Goal: Navigation & Orientation: Find specific page/section

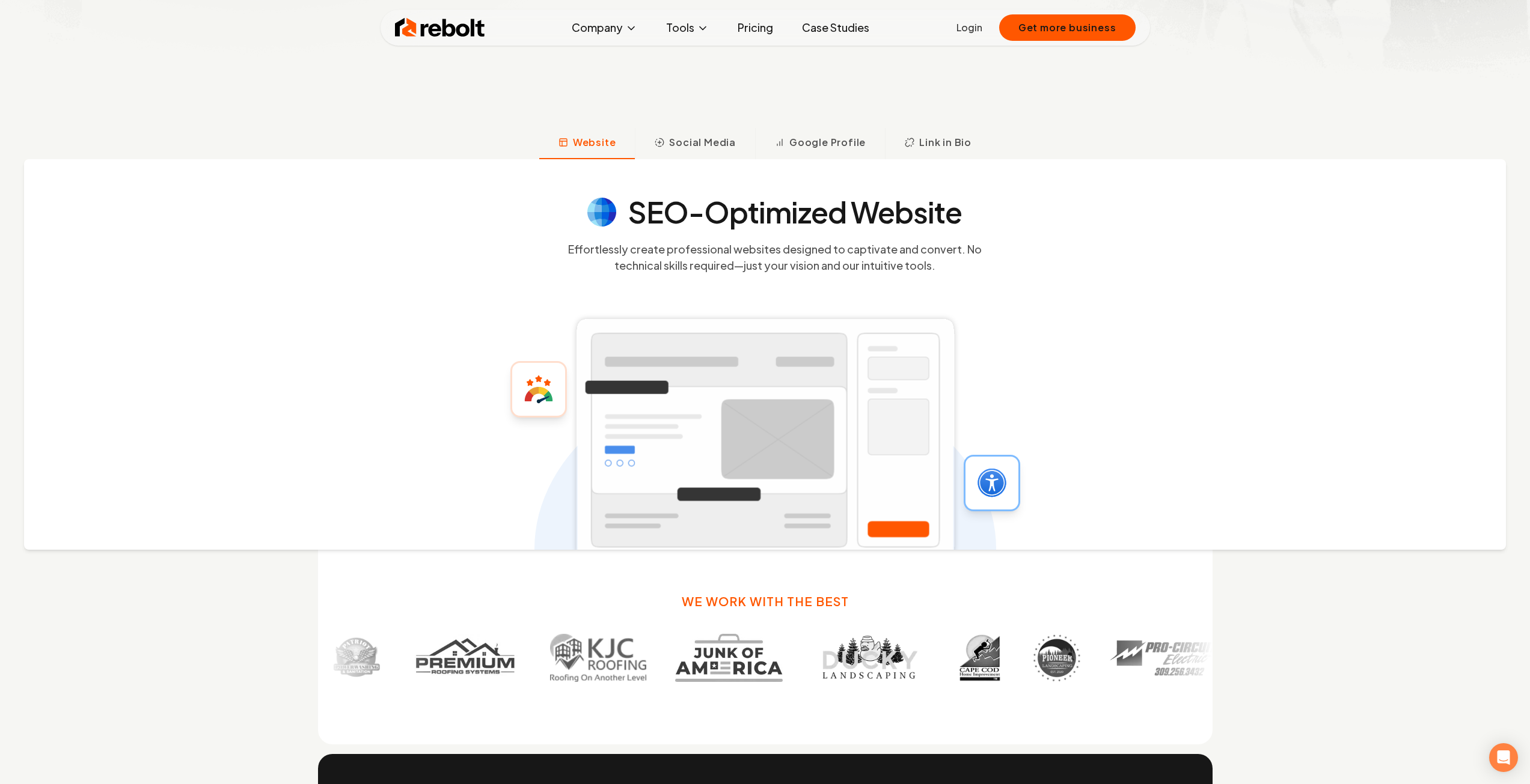
scroll to position [601, 0]
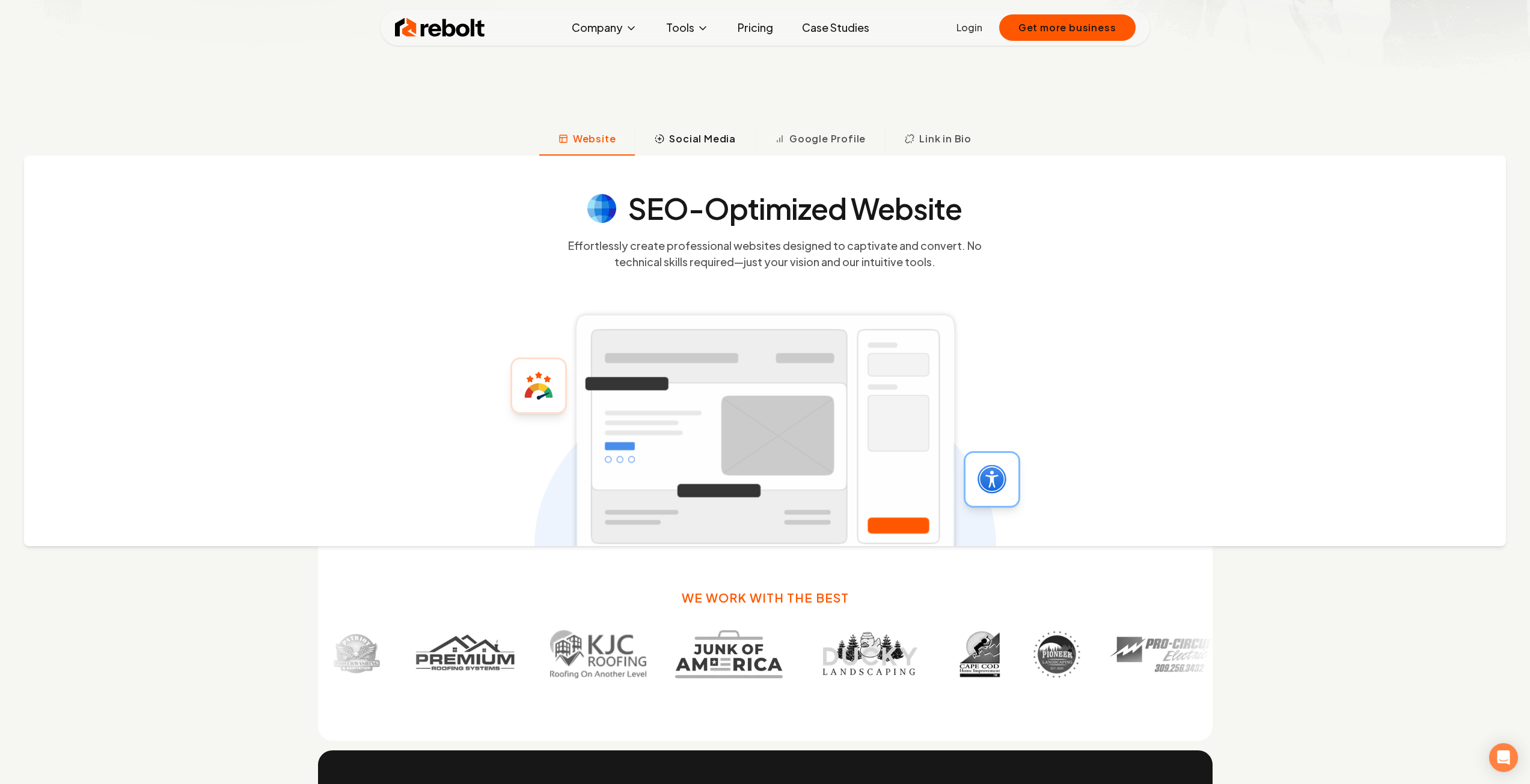
click at [691, 154] on button "Social Media" at bounding box center [695, 140] width 120 height 31
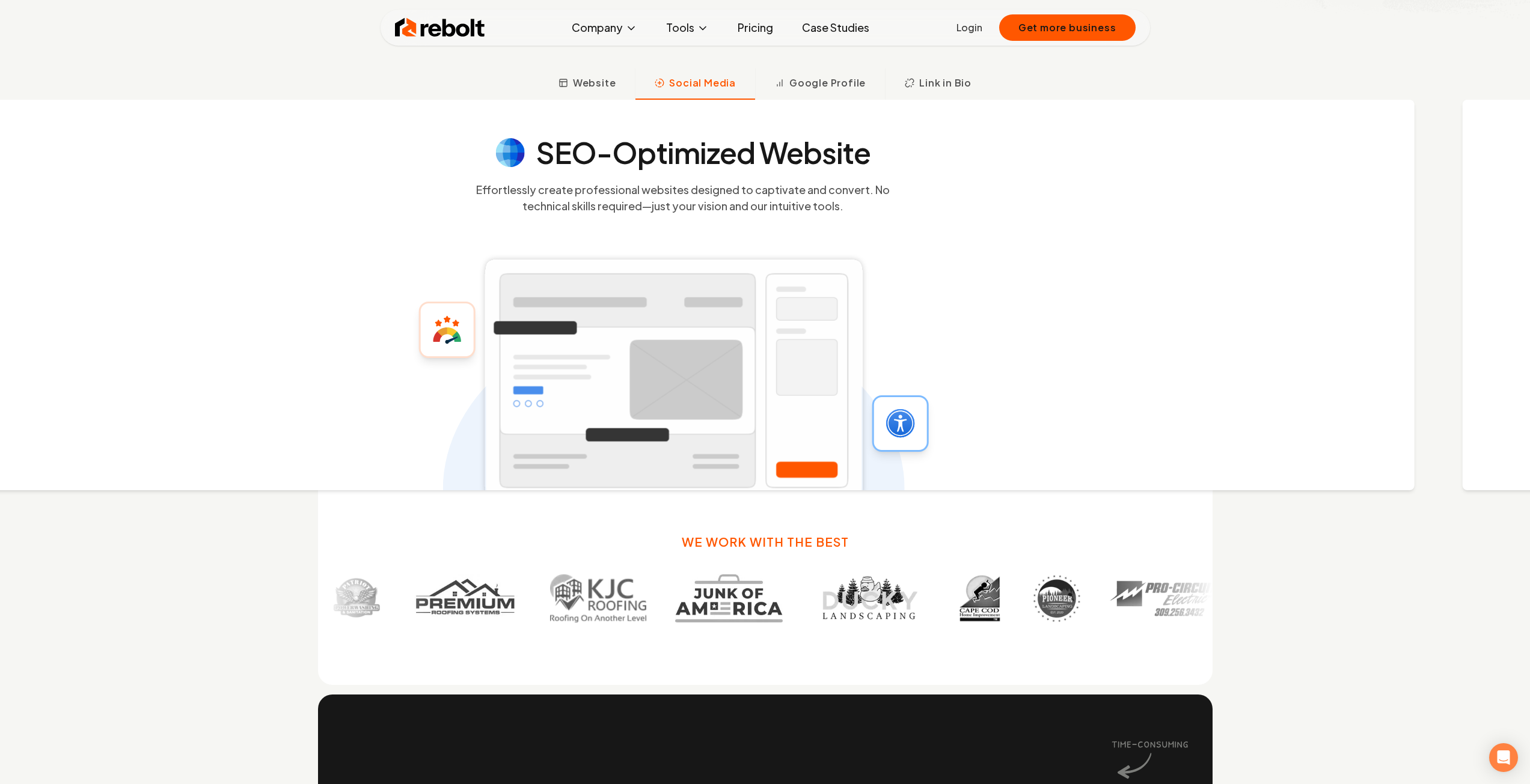
scroll to position [667, 0]
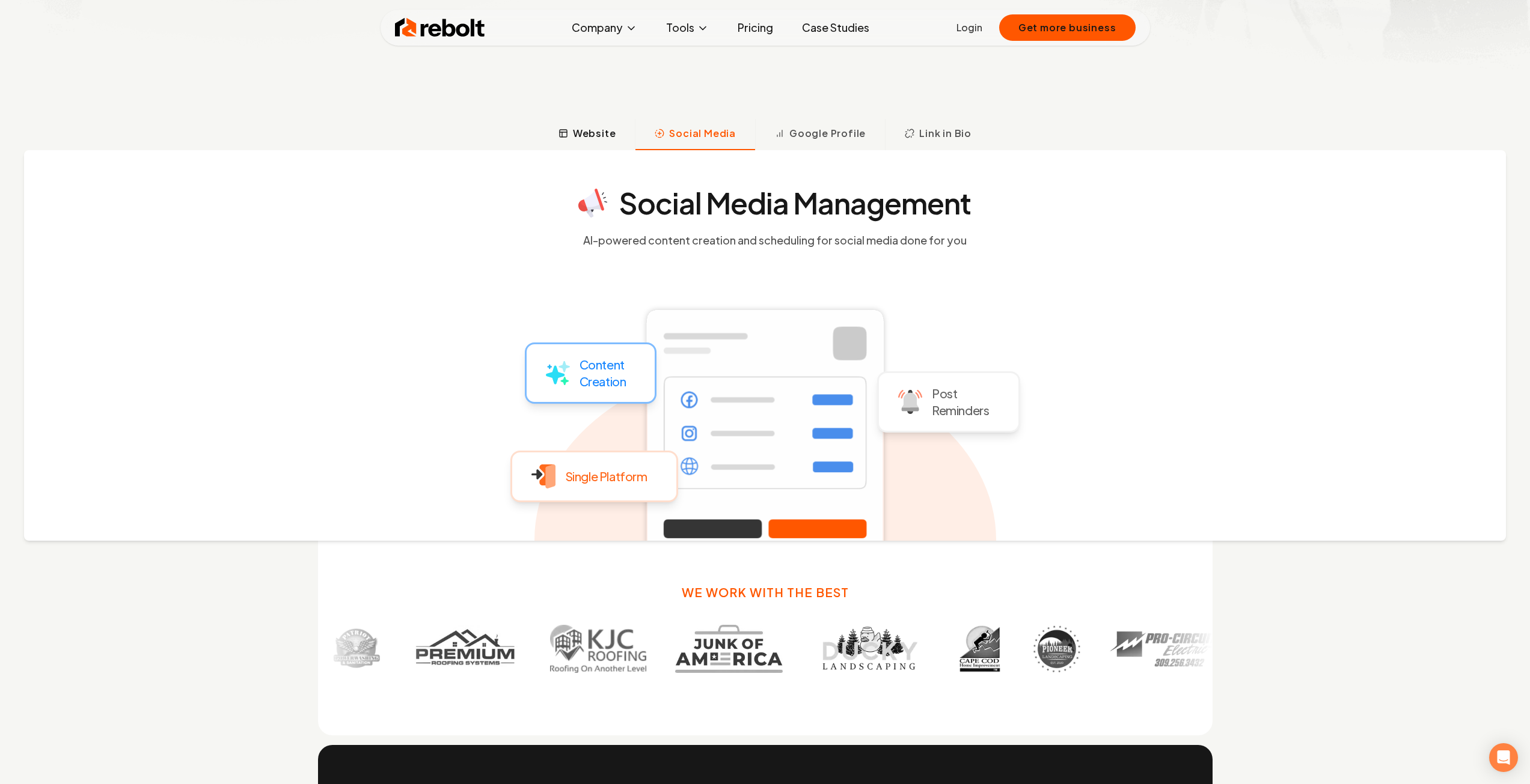
click at [613, 141] on button "Website" at bounding box center [587, 135] width 96 height 31
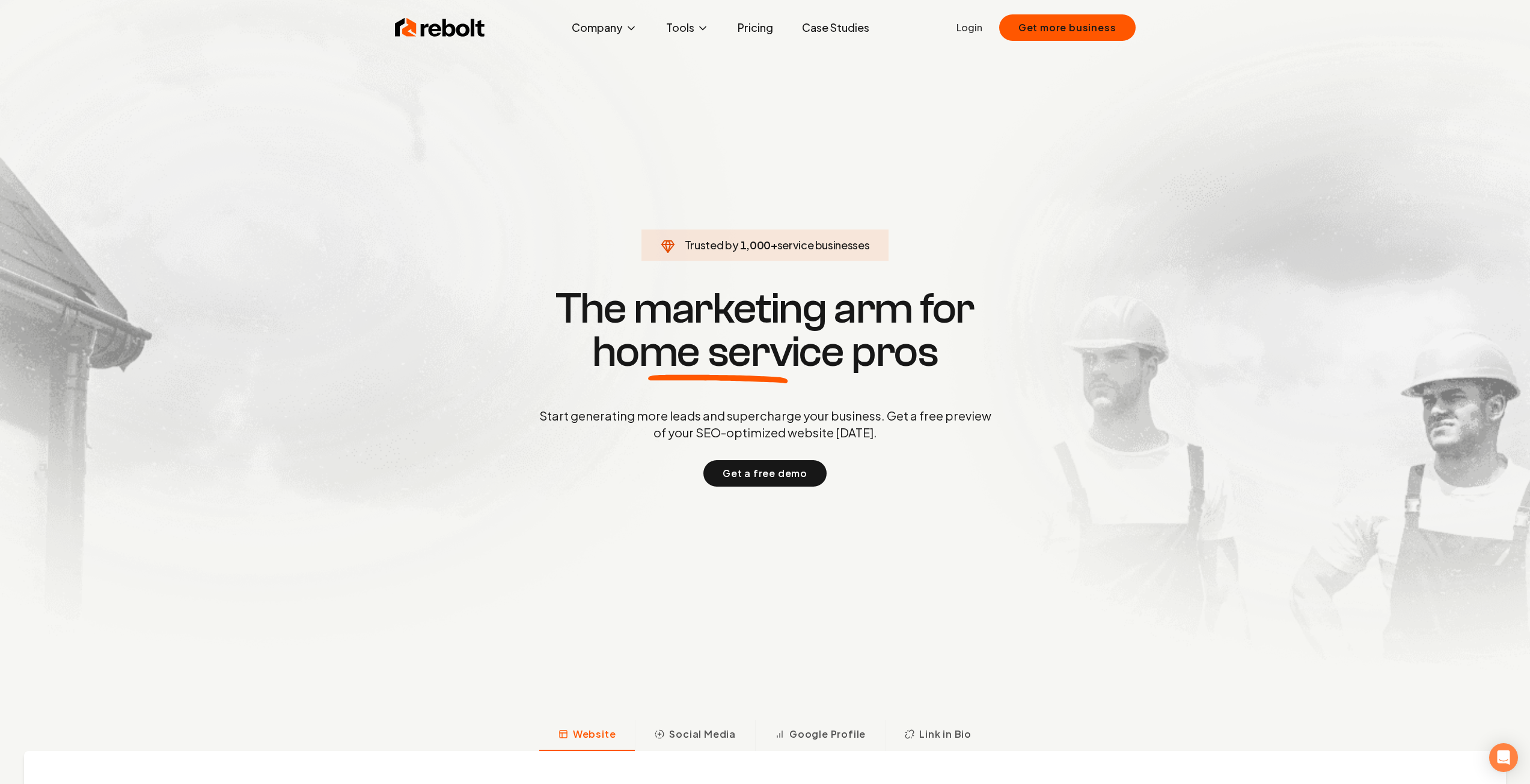
scroll to position [0, 0]
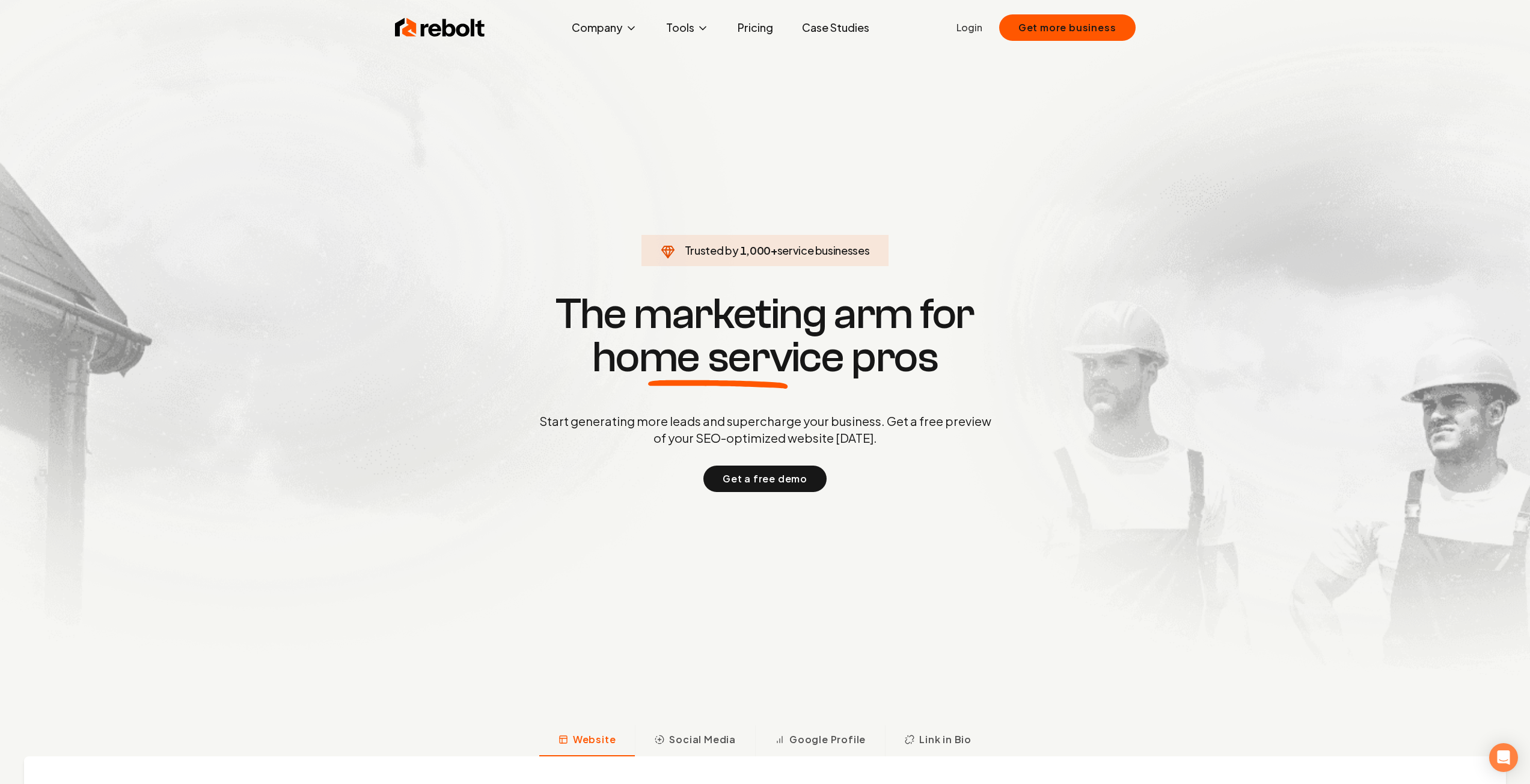
click at [740, 25] on link "Pricing" at bounding box center [755, 27] width 55 height 24
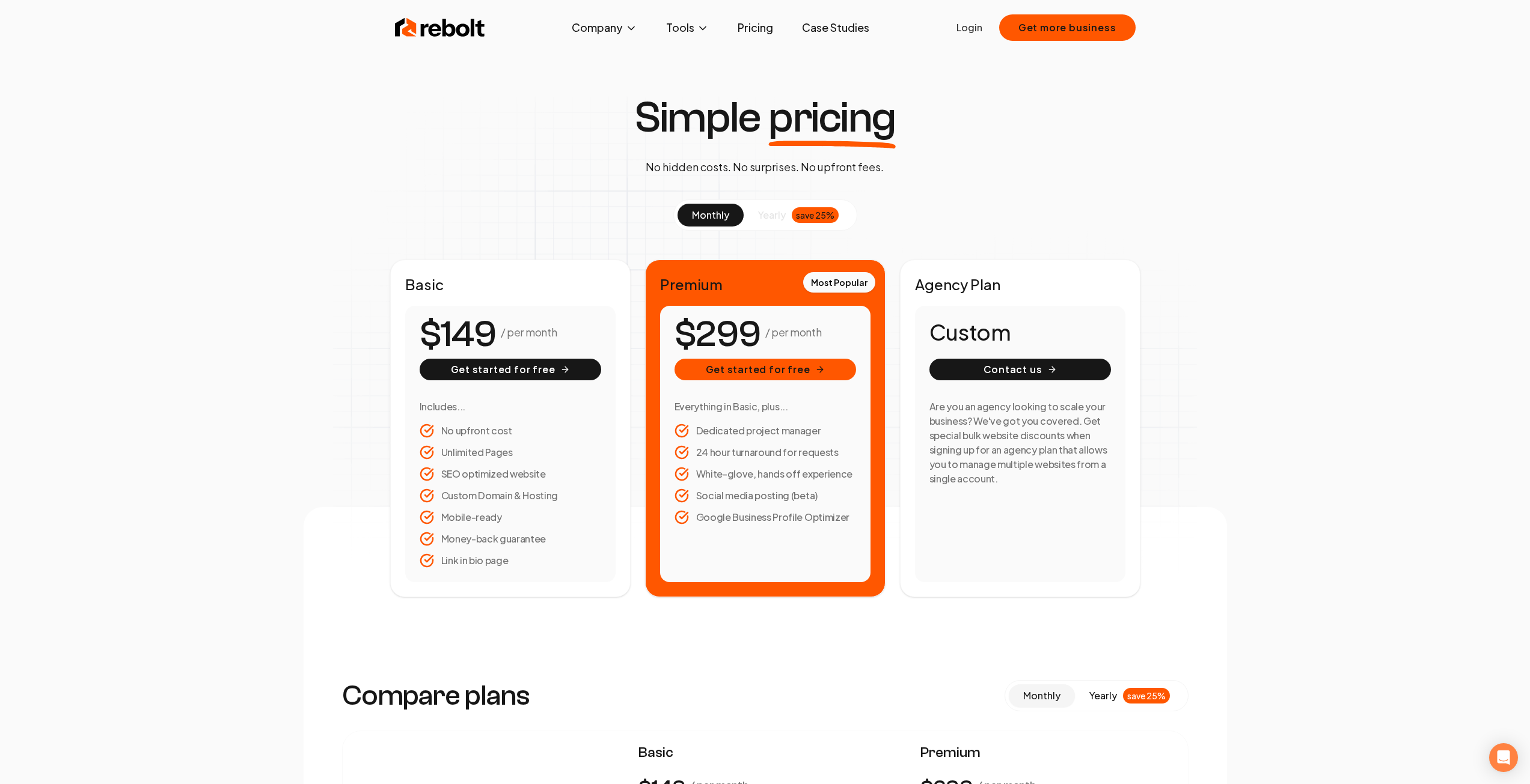
click at [783, 215] on span "yearly" at bounding box center [772, 215] width 28 height 15
click at [711, 206] on button "monthly" at bounding box center [710, 215] width 67 height 23
click at [781, 210] on span "yearly" at bounding box center [772, 215] width 28 height 15
click at [694, 211] on span "monthly" at bounding box center [710, 214] width 37 height 12
click at [480, 205] on section "monthly yearly save 25% Basic / per month Get started for free Includes... No u…" at bounding box center [765, 398] width 750 height 398
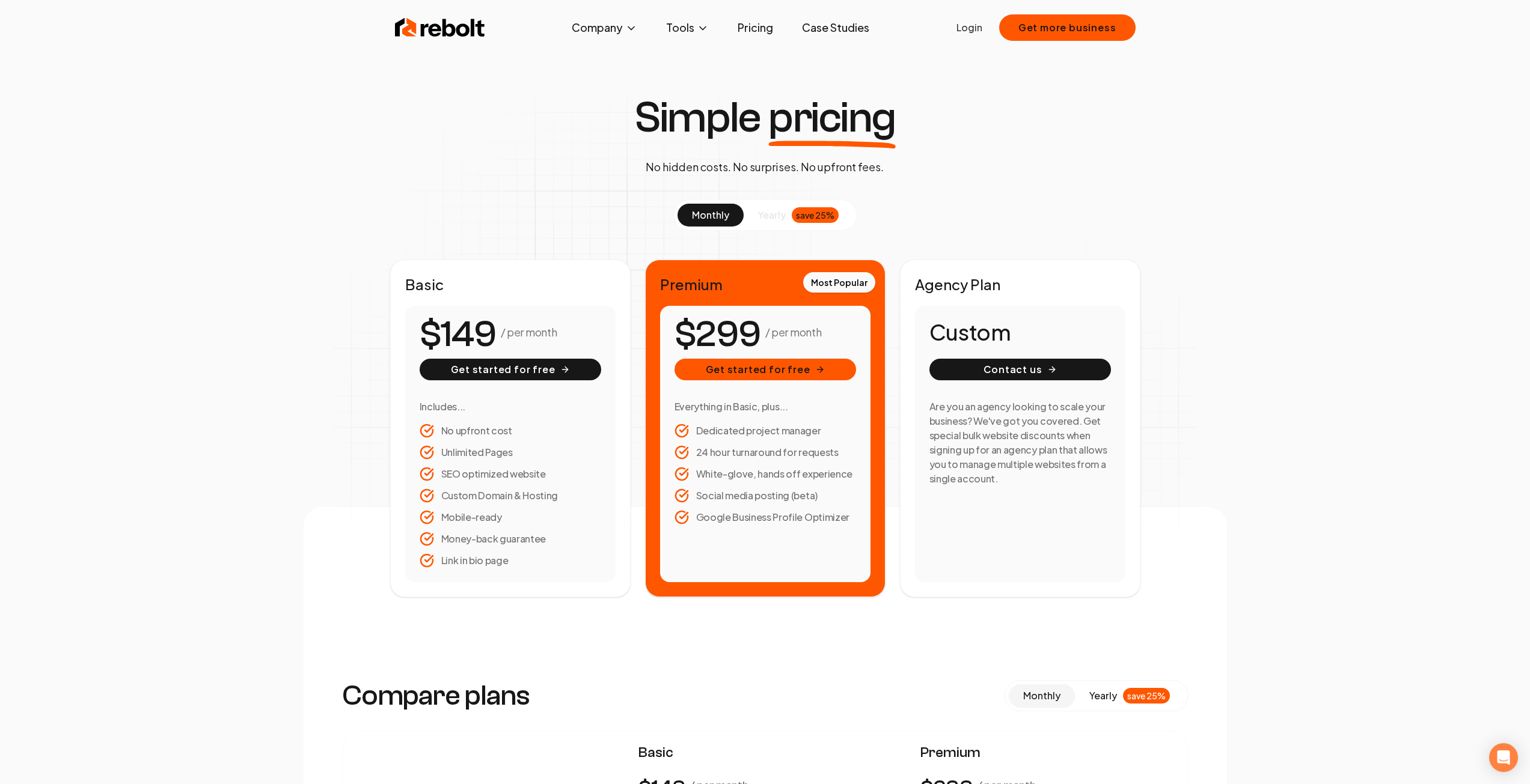
click at [768, 212] on span "yearly" at bounding box center [772, 215] width 28 height 15
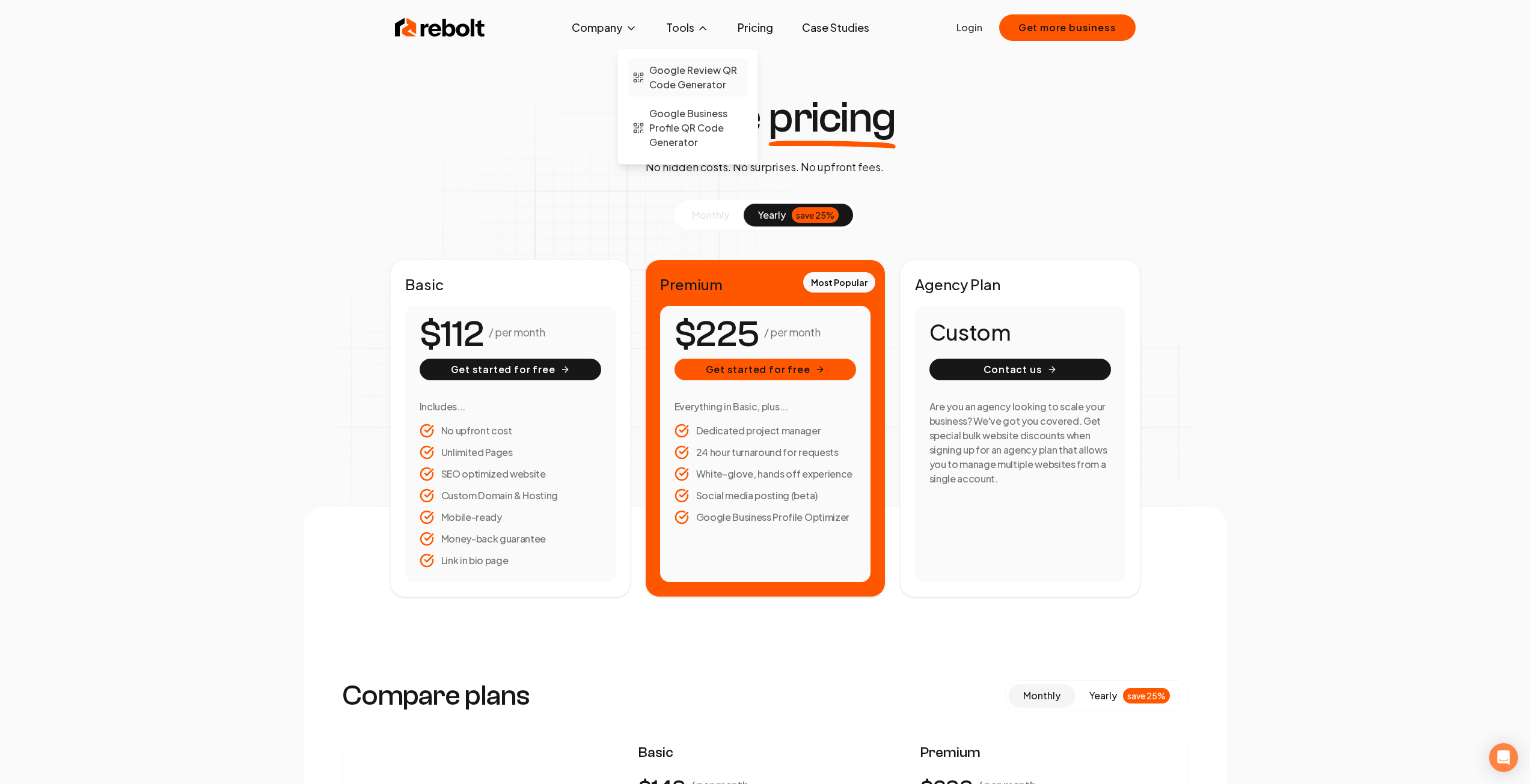
click at [707, 73] on span "Google Review QR Code Generator" at bounding box center [696, 77] width 94 height 29
